Goal: Task Accomplishment & Management: Use online tool/utility

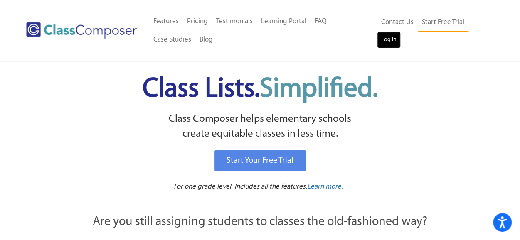
click at [386, 36] on link "Log In" at bounding box center [389, 40] width 24 height 17
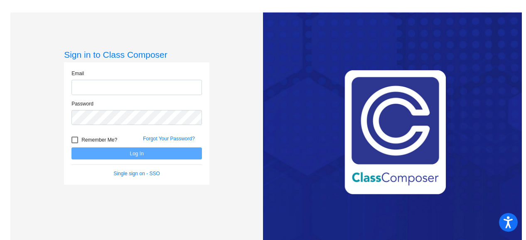
click at [144, 86] on input "email" at bounding box center [136, 87] width 130 height 15
type input "kristine.logsdon@oldham.kyschools.us"
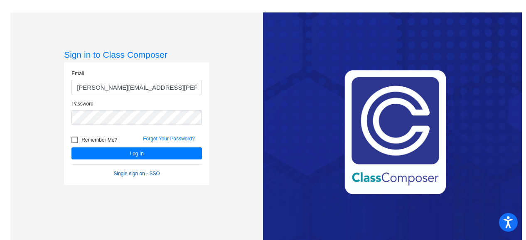
click at [150, 171] on link "Single sign on - SSO" at bounding box center [136, 174] width 46 height 6
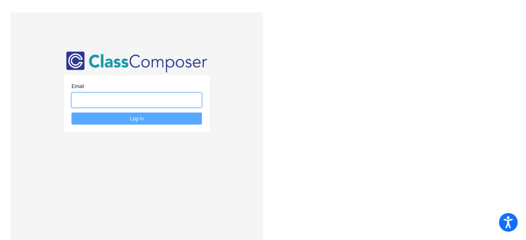
click at [144, 102] on input "email" at bounding box center [136, 100] width 130 height 15
type input "kristine.logsdon@oldham.kyschools.us"
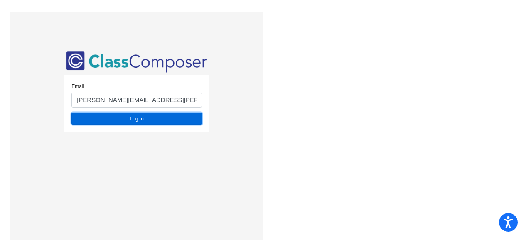
click at [171, 120] on button "Log In" at bounding box center [136, 119] width 130 height 12
click at [163, 120] on button "Log In" at bounding box center [136, 119] width 130 height 12
click at [124, 118] on button "Log In" at bounding box center [136, 119] width 130 height 12
